Goal: Information Seeking & Learning: Learn about a topic

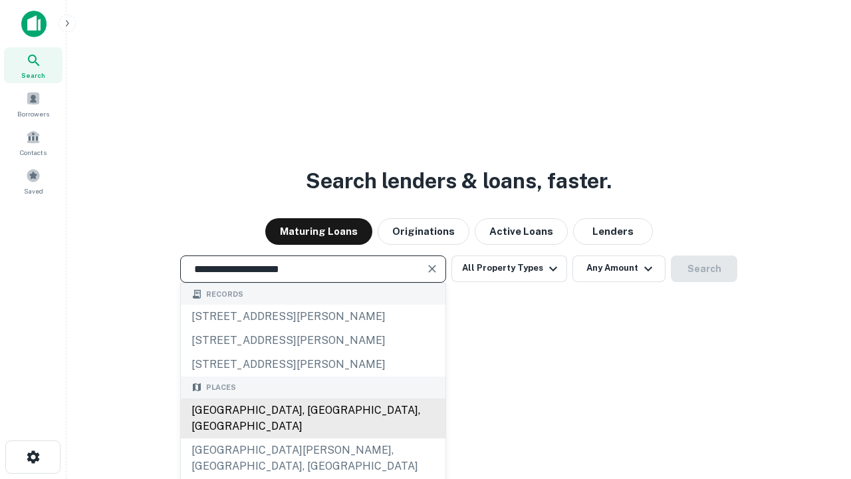
click at [313, 438] on div "[GEOGRAPHIC_DATA], [GEOGRAPHIC_DATA], [GEOGRAPHIC_DATA]" at bounding box center [313, 418] width 265 height 40
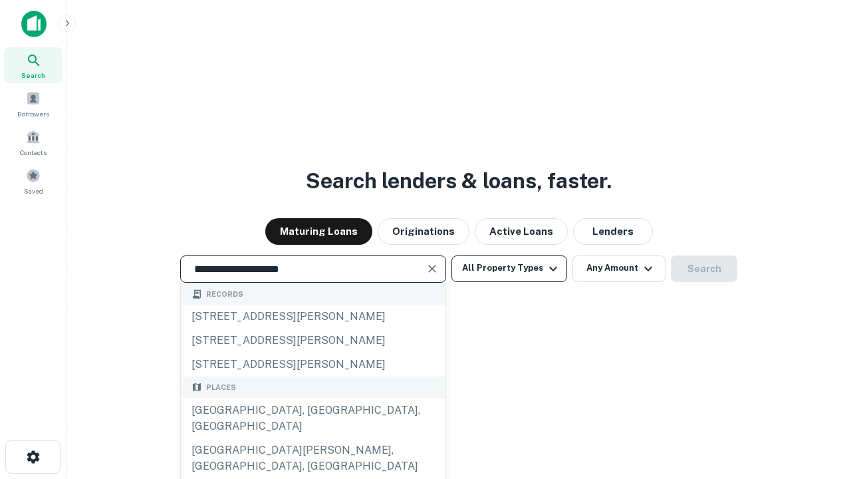
click at [510, 268] on button "All Property Types" at bounding box center [510, 268] width 116 height 27
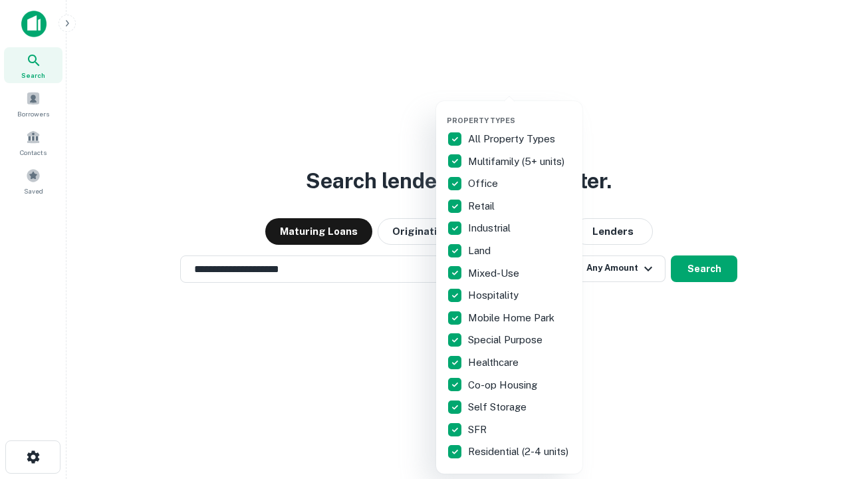
type input "**********"
click at [520, 112] on button "button" at bounding box center [520, 112] width 146 height 1
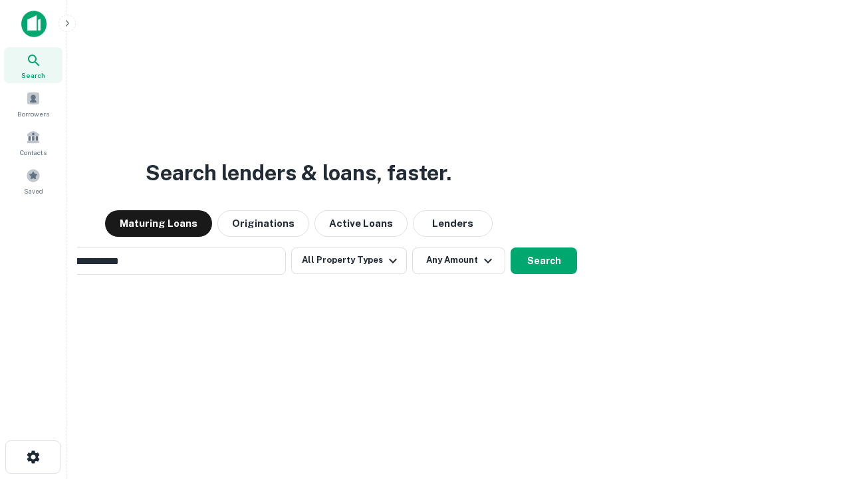
scroll to position [21, 0]
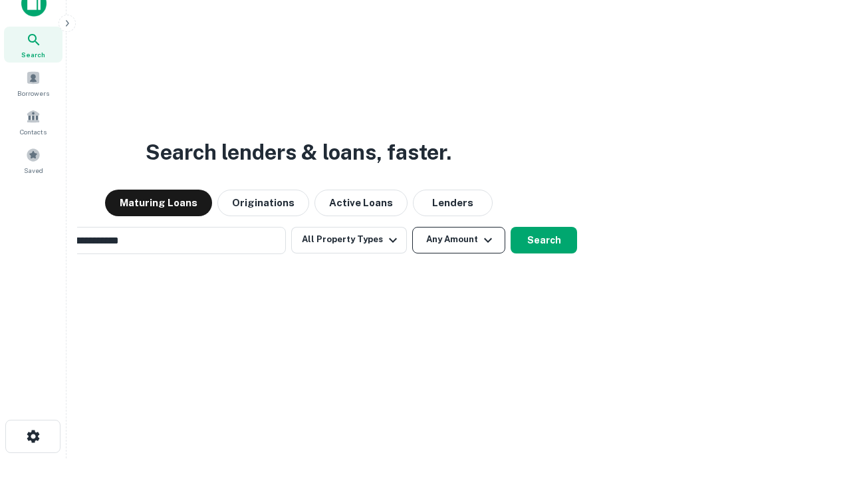
click at [412, 227] on button "Any Amount" at bounding box center [458, 240] width 93 height 27
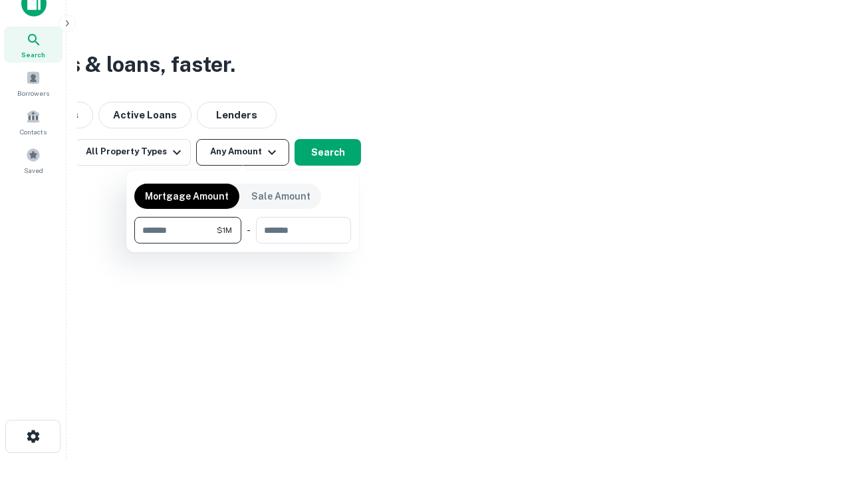
scroll to position [21, 0]
type input "*******"
click at [243, 243] on button "button" at bounding box center [242, 243] width 217 height 1
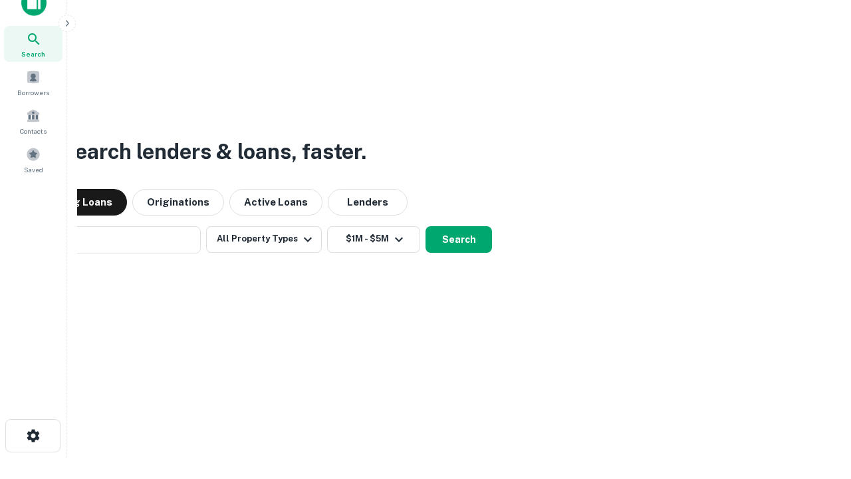
scroll to position [21, 0]
click at [426, 227] on button "Search" at bounding box center [459, 240] width 67 height 27
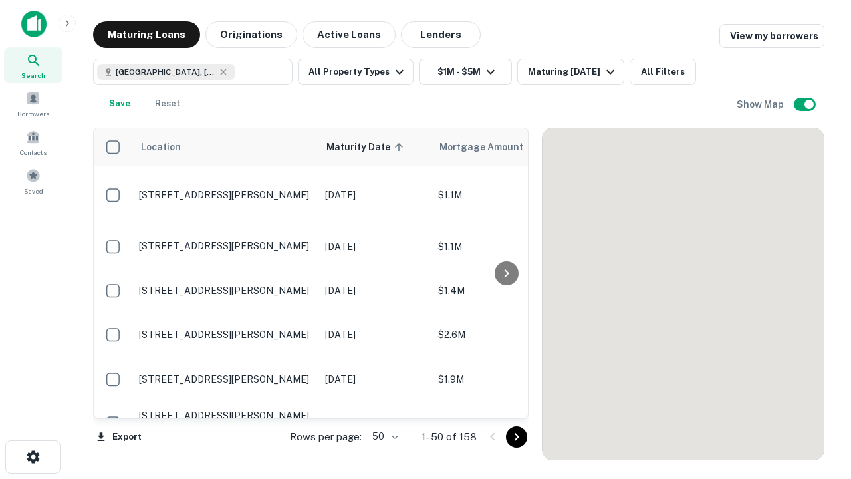
scroll to position [0, 0]
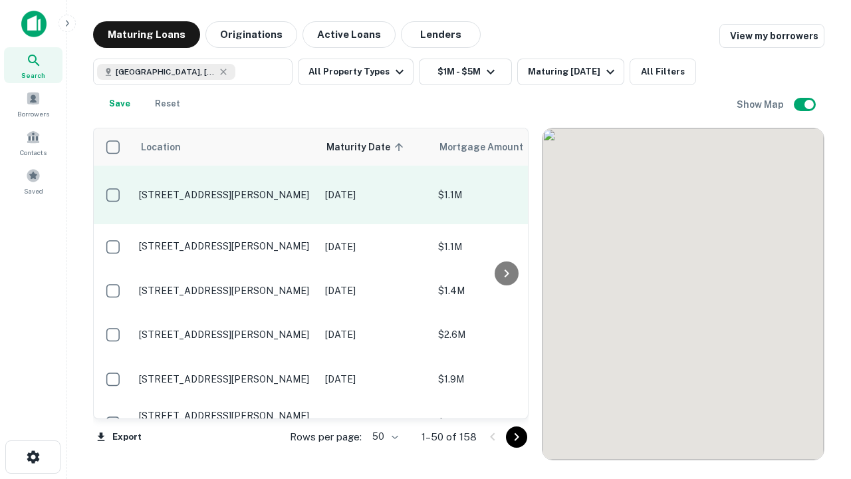
click at [225, 189] on p "[STREET_ADDRESS][PERSON_NAME]" at bounding box center [225, 195] width 173 height 12
